Goal: Task Accomplishment & Management: Manage account settings

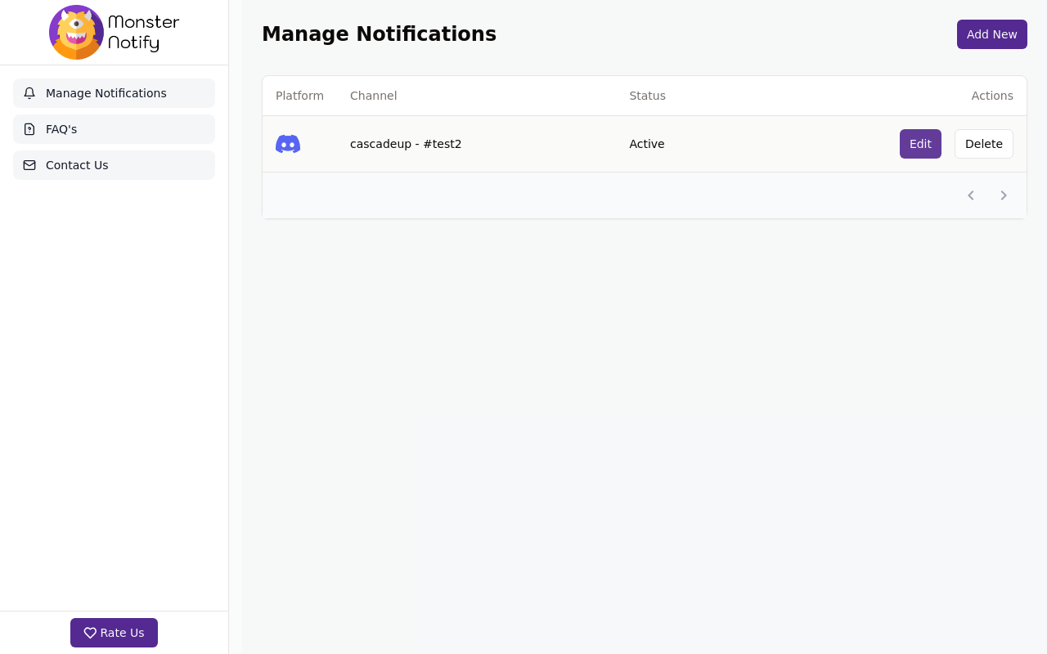
click at [914, 144] on button "Edit" at bounding box center [921, 143] width 42 height 29
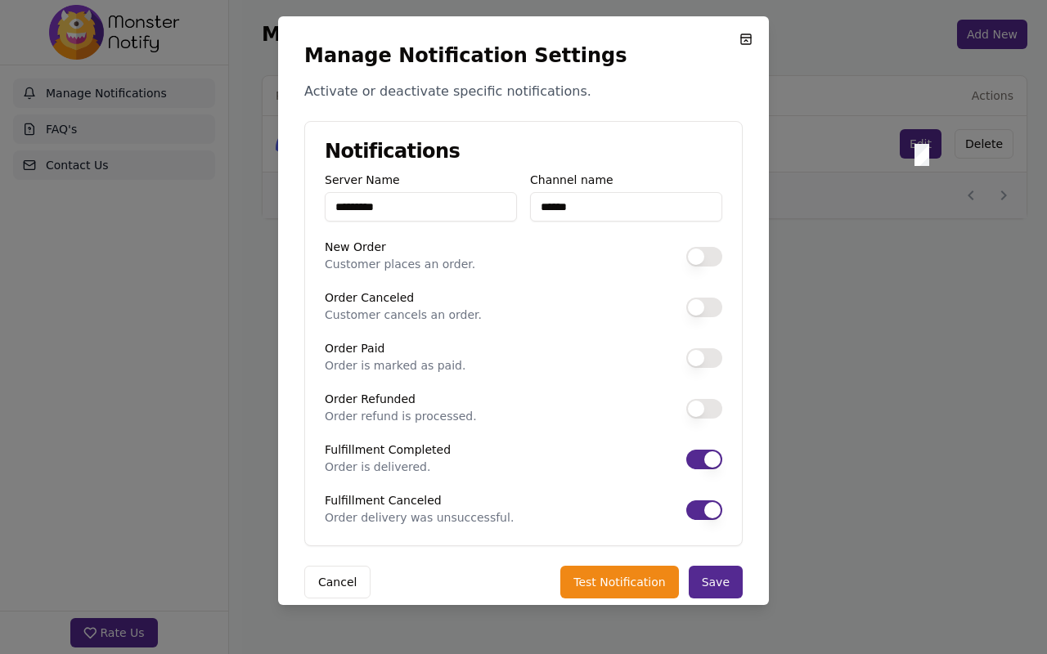
click at [697, 256] on button "New Order" at bounding box center [704, 257] width 36 height 20
type button "on"
click at [699, 260] on button "New Order" at bounding box center [704, 257] width 36 height 20
click at [698, 309] on button "Order Canceled" at bounding box center [704, 308] width 36 height 20
click at [699, 311] on button "Order Canceled" at bounding box center [704, 308] width 36 height 20
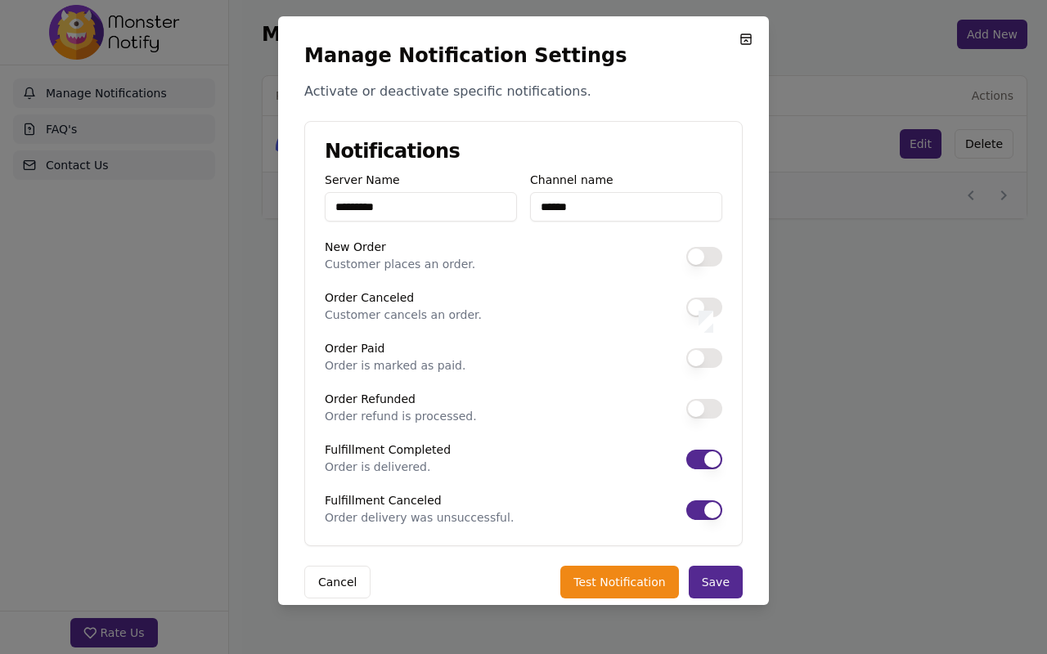
click at [699, 358] on button "Order Paid" at bounding box center [704, 358] width 36 height 20
click at [699, 362] on button "Order Paid" at bounding box center [704, 358] width 36 height 20
click at [699, 404] on button "Order Paid" at bounding box center [704, 409] width 36 height 20
click at [699, 409] on button "Order Paid" at bounding box center [704, 409] width 36 height 20
type button "on"
